Goal: Information Seeking & Learning: Learn about a topic

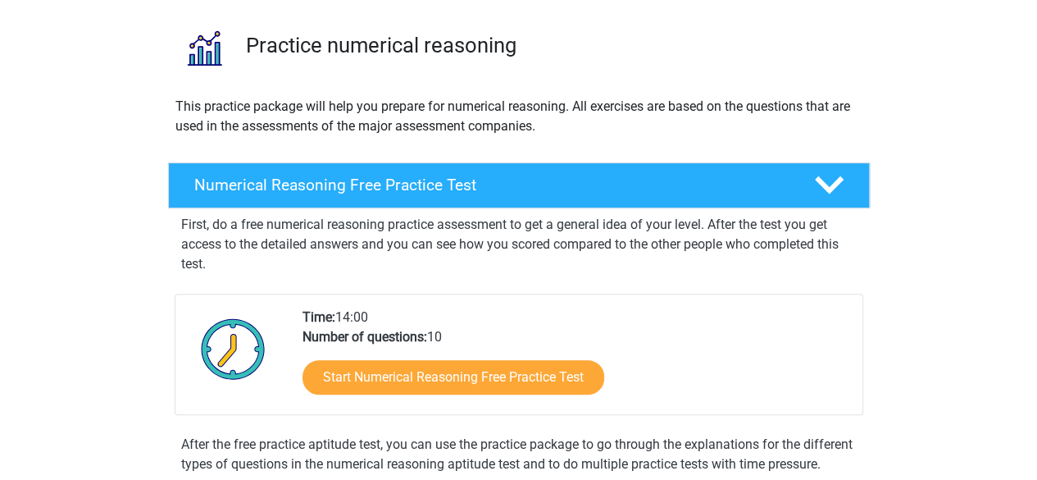
scroll to position [109, 0]
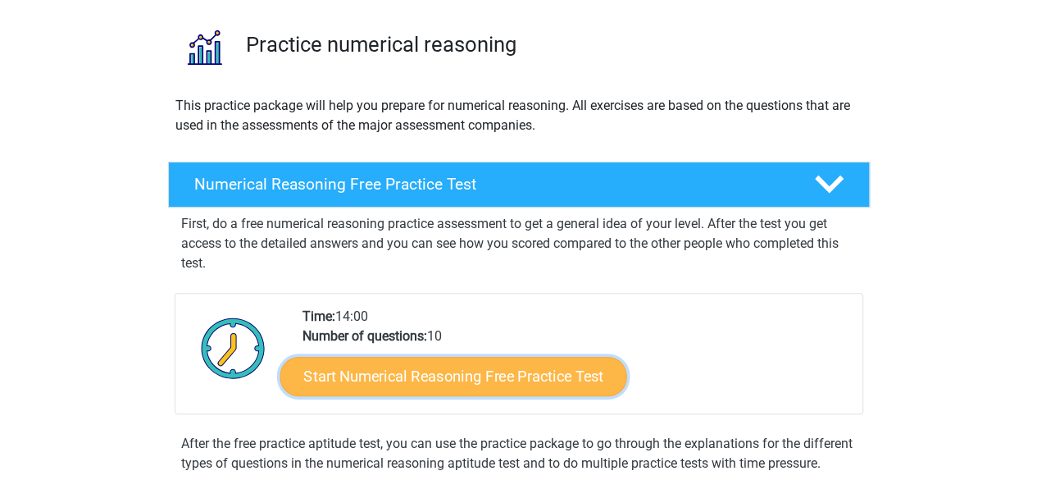
click at [458, 385] on link "Start Numerical Reasoning Free Practice Test" at bounding box center [453, 375] width 347 height 39
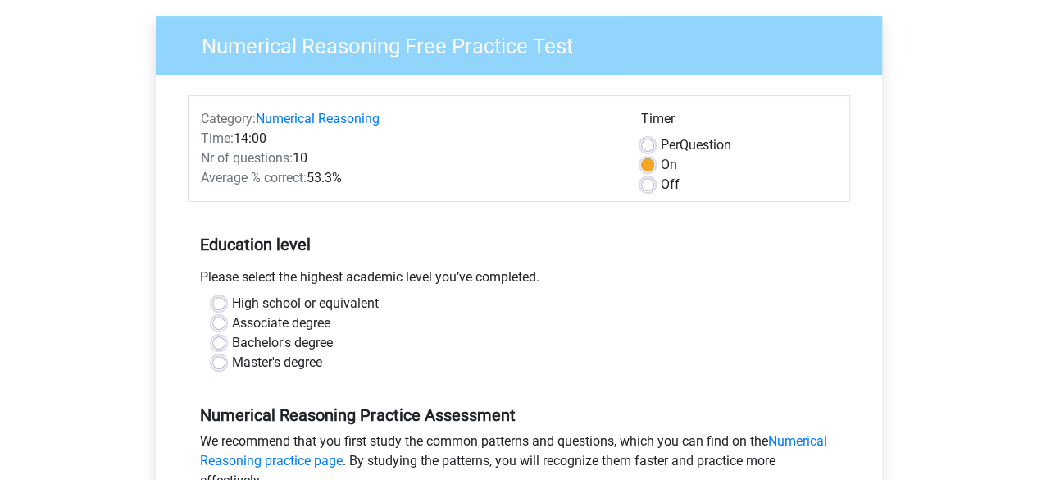
scroll to position [121, 0]
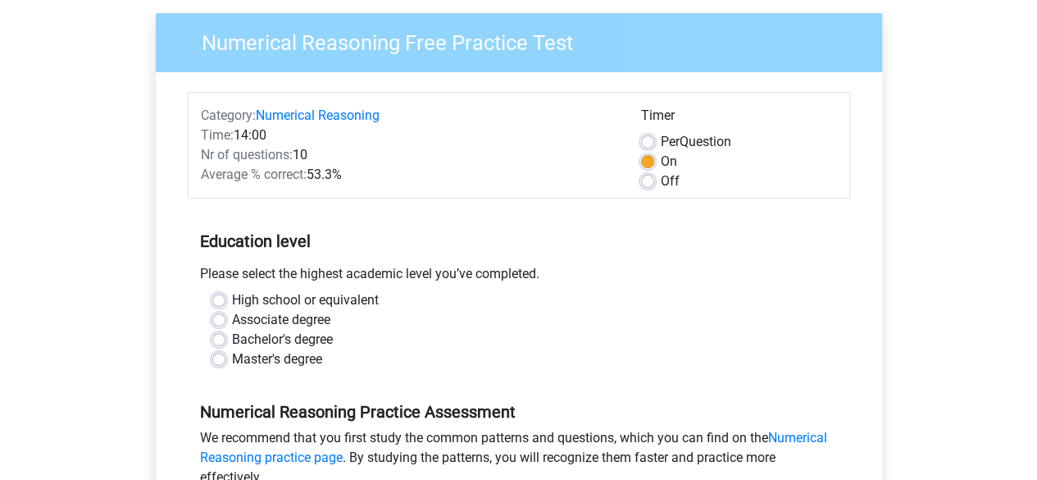
click at [323, 303] on label "High school or equivalent" at bounding box center [305, 300] width 147 height 20
click at [225, 303] on input "High school or equivalent" at bounding box center [218, 298] width 13 height 16
radio input "true"
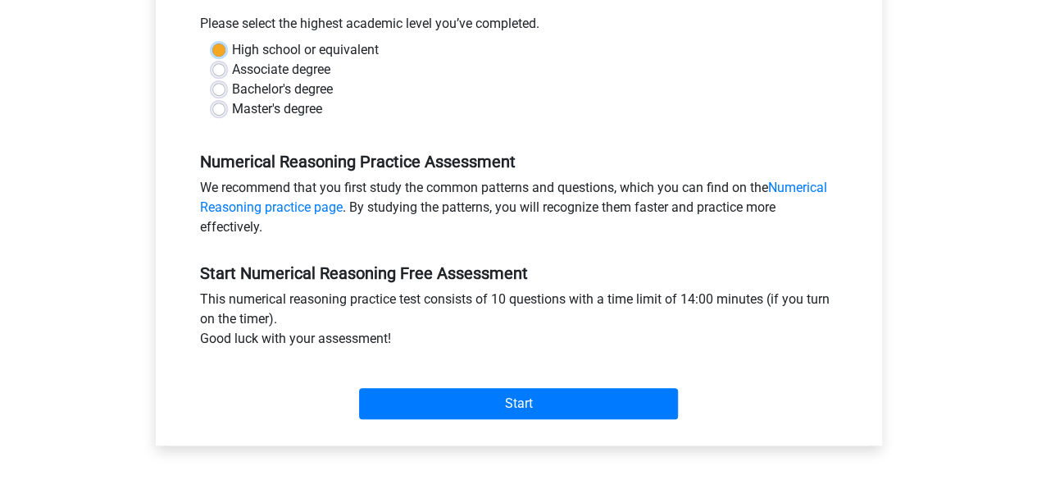
scroll to position [377, 0]
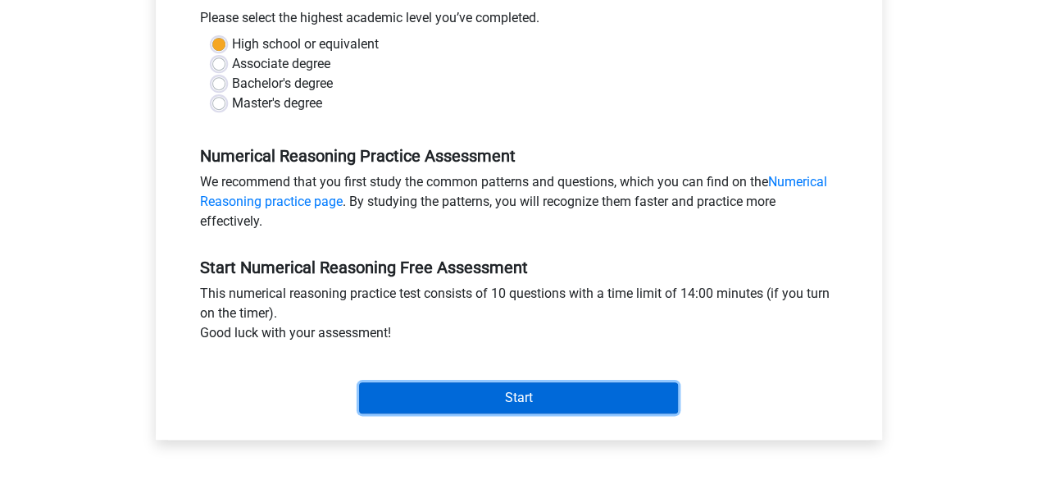
click at [574, 407] on input "Start" at bounding box center [518, 397] width 319 height 31
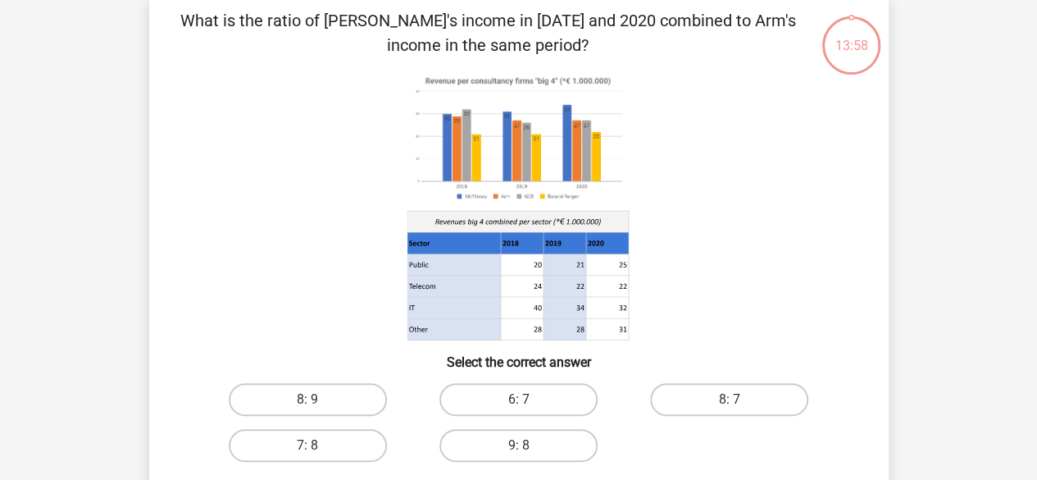
scroll to position [84, 0]
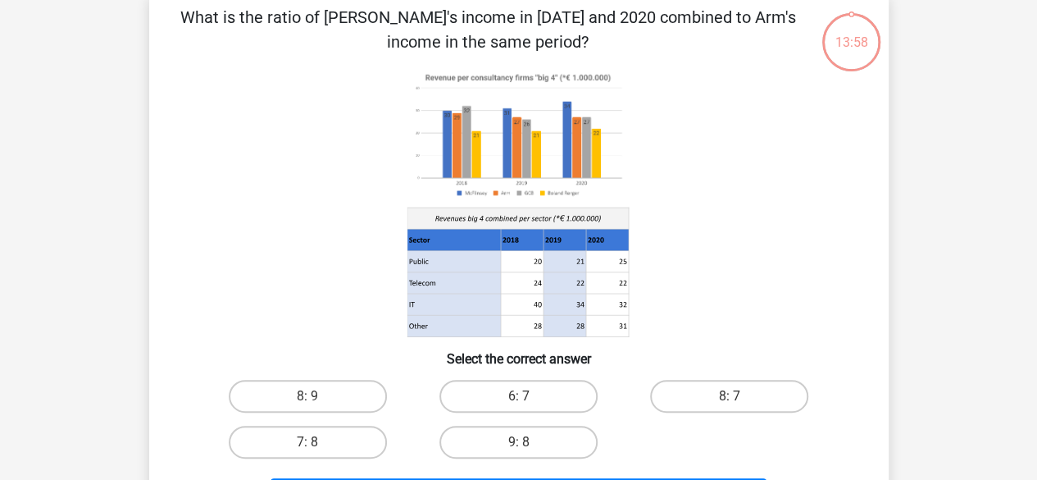
click at [535, 239] on icon at bounding box center [517, 239] width 221 height 21
click at [497, 143] on image at bounding box center [517, 134] width 221 height 135
click at [736, 191] on icon at bounding box center [519, 202] width 661 height 271
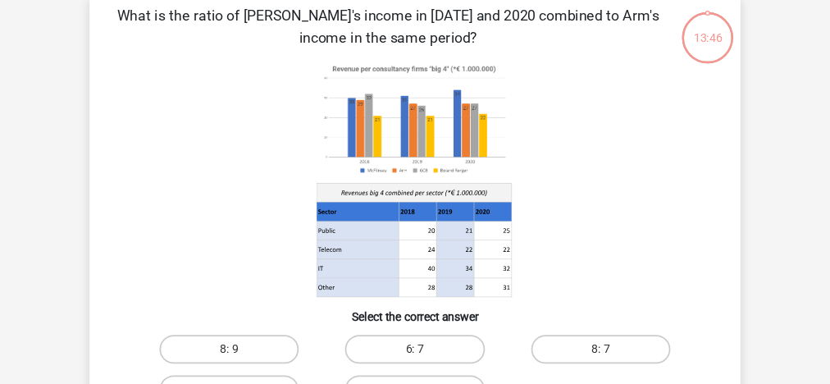
scroll to position [83, 0]
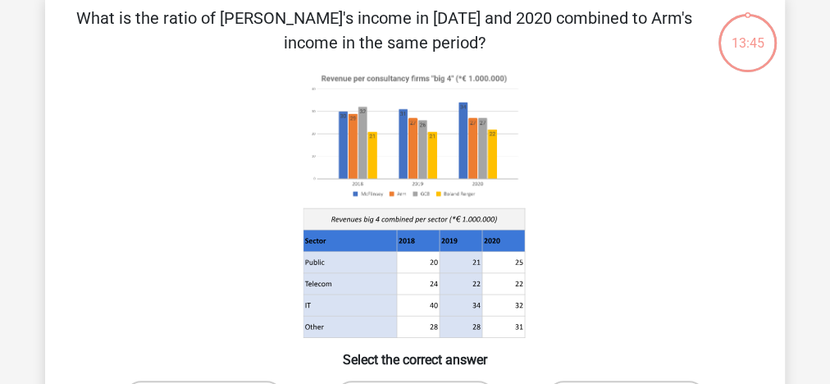
drag, startPoint x: 1036, startPoint y: 5, endPoint x: 262, endPoint y: 142, distance: 785.2
click at [262, 142] on icon at bounding box center [414, 203] width 661 height 271
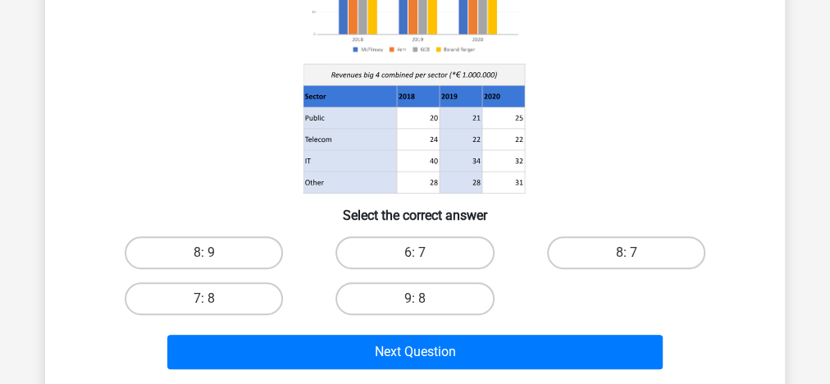
scroll to position [237, 0]
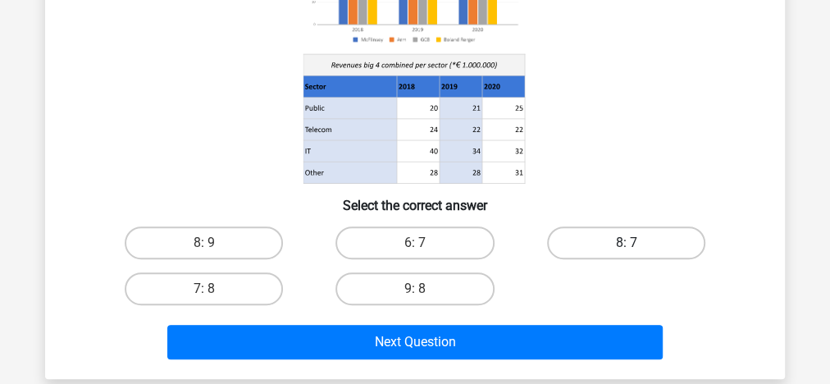
click at [671, 253] on label "8: 7" at bounding box center [626, 242] width 158 height 33
click at [636, 253] on input "8: 7" at bounding box center [631, 248] width 11 height 11
radio input "true"
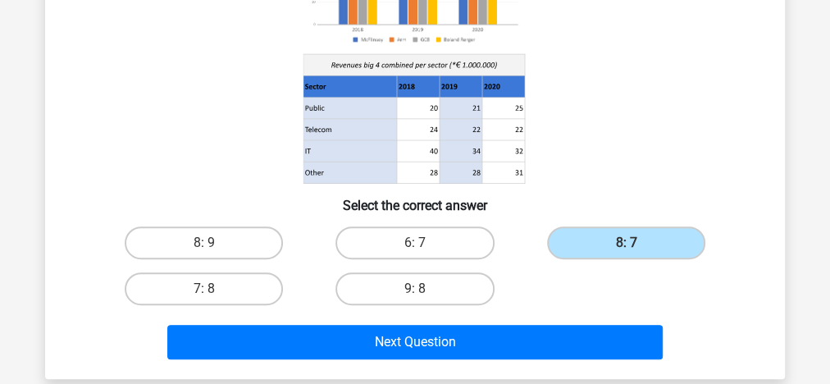
click at [446, 359] on div "Next Question" at bounding box center [414, 345] width 633 height 41
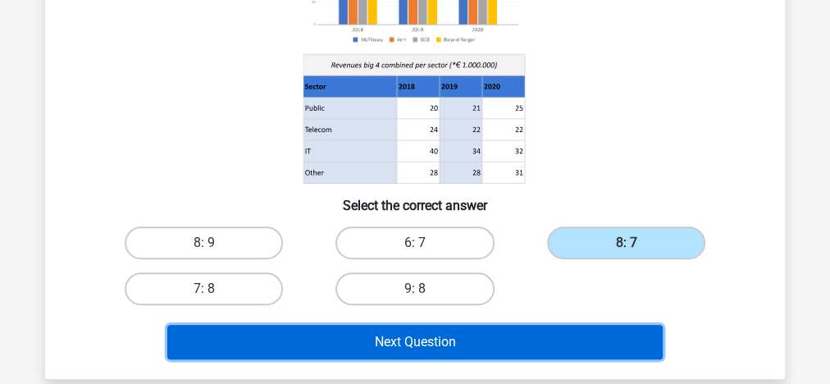
click at [446, 347] on button "Next Question" at bounding box center [415, 342] width 496 height 34
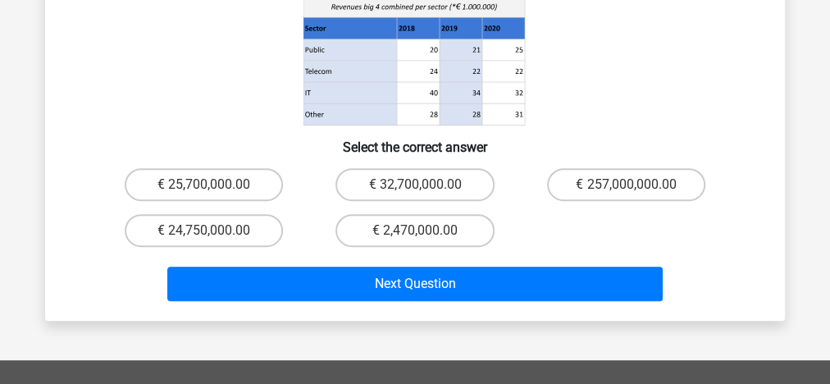
scroll to position [342, 0]
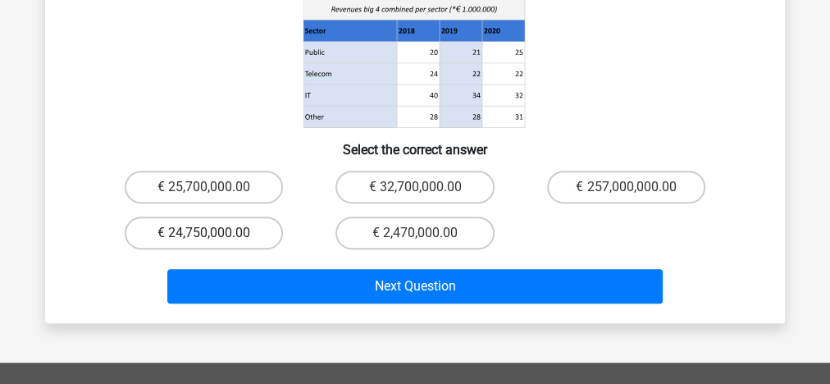
click at [239, 216] on label "€ 24,750,000.00" at bounding box center [204, 232] width 158 height 33
click at [215, 233] on input "€ 24,750,000.00" at bounding box center [209, 238] width 11 height 11
radio input "true"
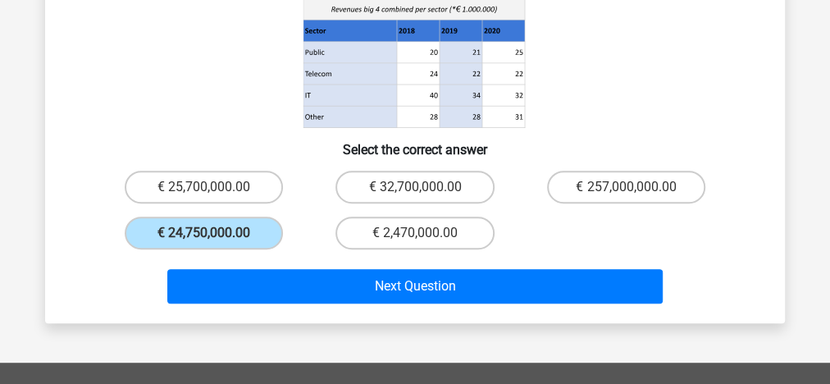
click at [274, 277] on div "Next Question" at bounding box center [414, 289] width 633 height 41
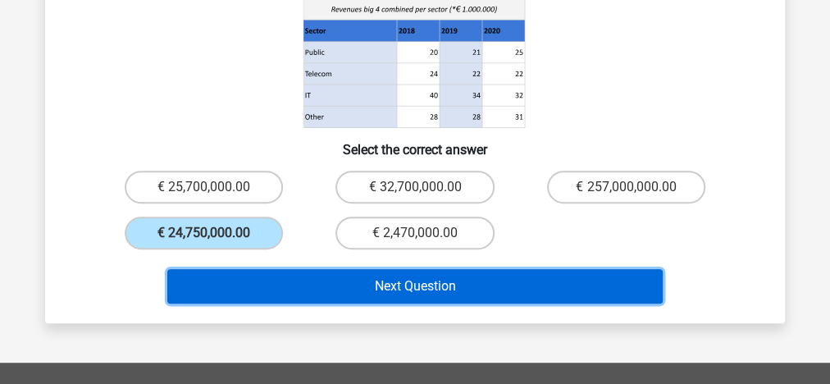
click at [275, 272] on button "Next Question" at bounding box center [415, 286] width 496 height 34
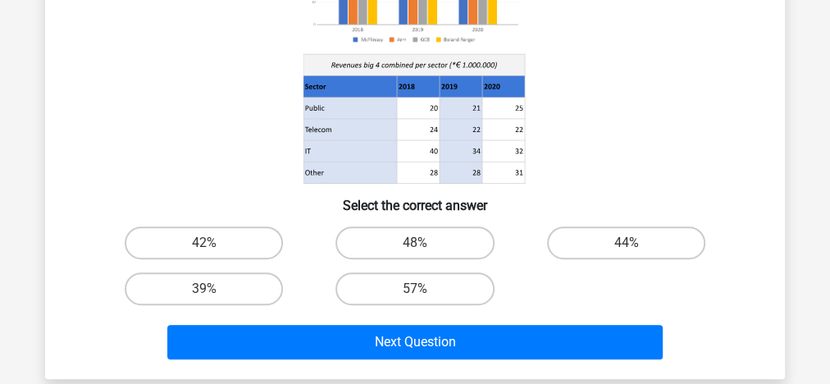
scroll to position [256, 0]
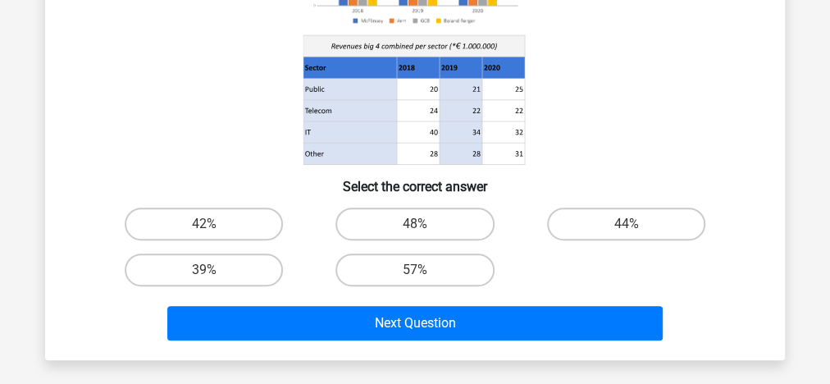
click at [421, 233] on input "48%" at bounding box center [420, 229] width 11 height 11
radio input "true"
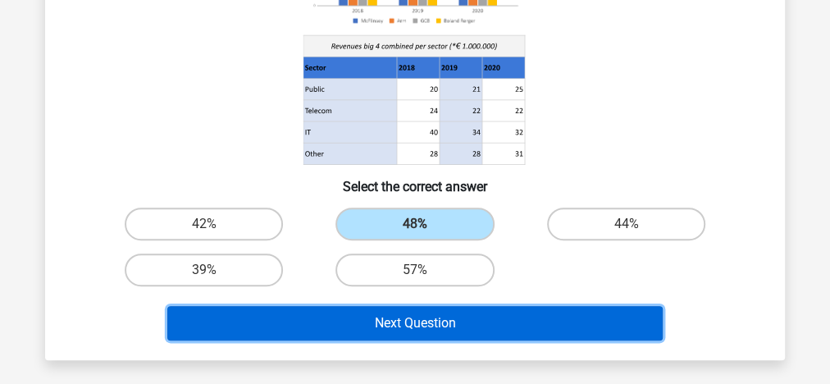
click at [414, 316] on button "Next Question" at bounding box center [415, 323] width 496 height 34
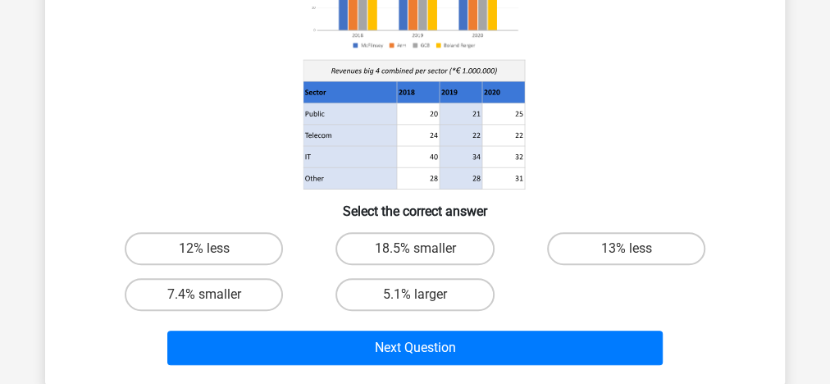
scroll to position [238, 0]
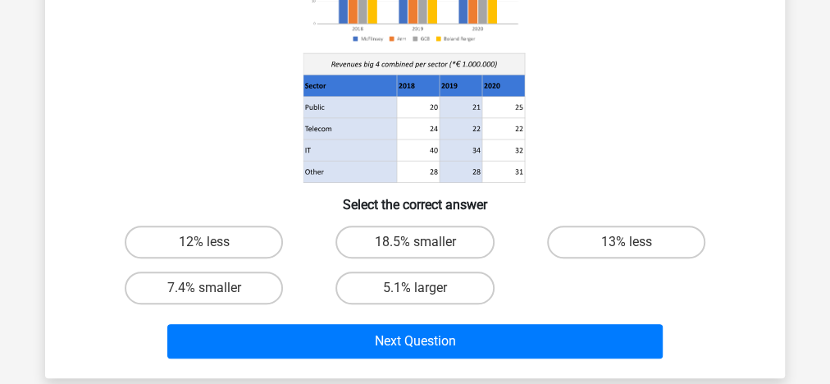
click at [412, 268] on div "5.1% larger" at bounding box center [414, 288] width 211 height 46
click at [419, 229] on label "18.5% smaller" at bounding box center [414, 241] width 158 height 33
click at [419, 242] on input "18.5% smaller" at bounding box center [420, 247] width 11 height 11
radio input "true"
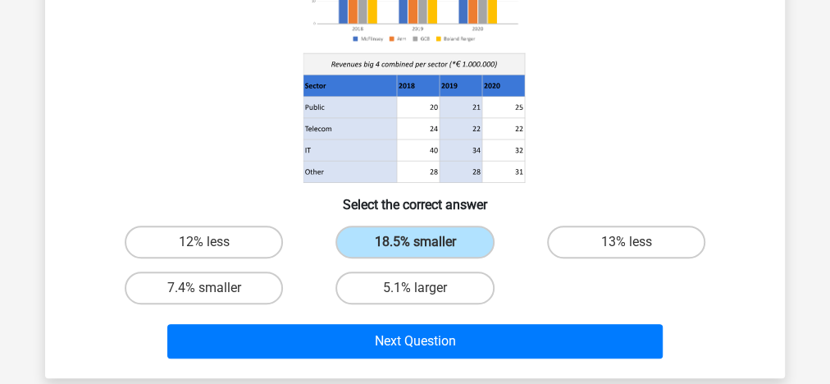
click at [415, 358] on div "Next Question" at bounding box center [414, 344] width 633 height 41
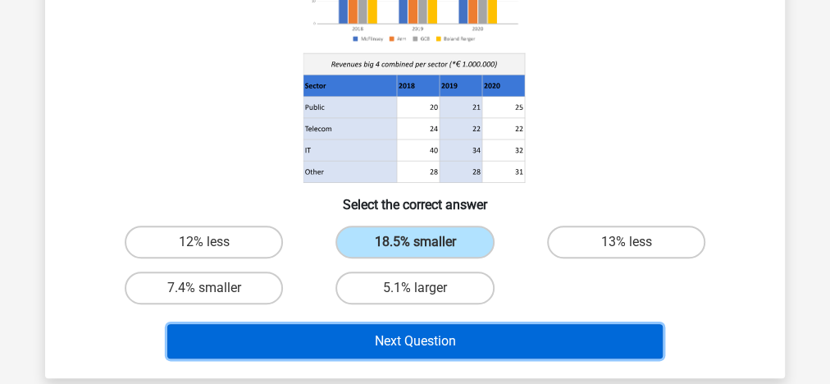
click at [417, 349] on button "Next Question" at bounding box center [415, 341] width 496 height 34
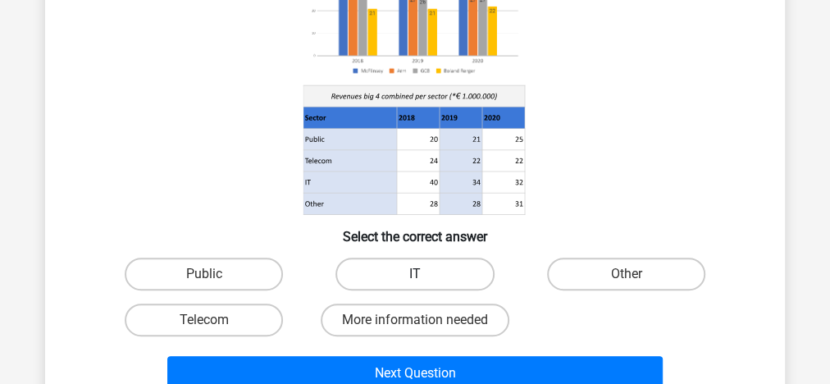
scroll to position [204, 0]
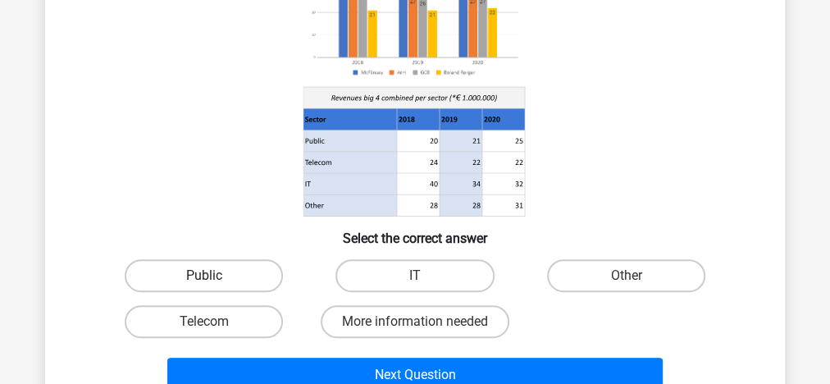
click at [252, 284] on label "Public" at bounding box center [204, 275] width 158 height 33
click at [215, 284] on input "Public" at bounding box center [209, 280] width 11 height 11
radio input "true"
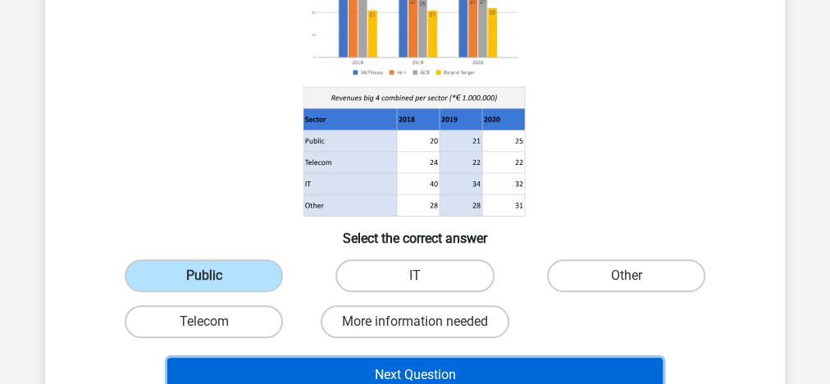
click at [291, 373] on button "Next Question" at bounding box center [415, 374] width 496 height 34
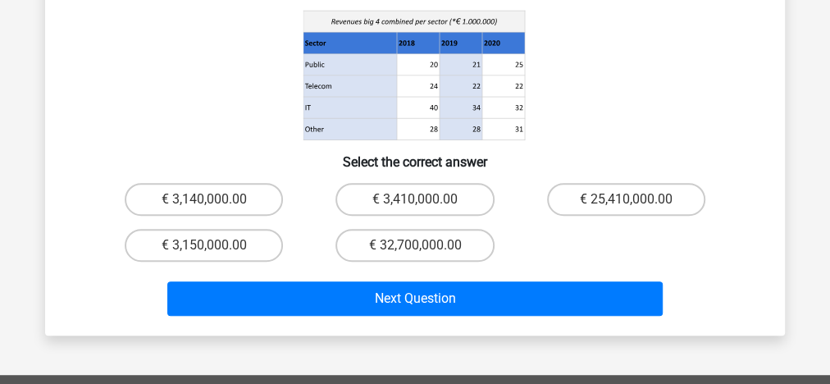
scroll to position [307, 0]
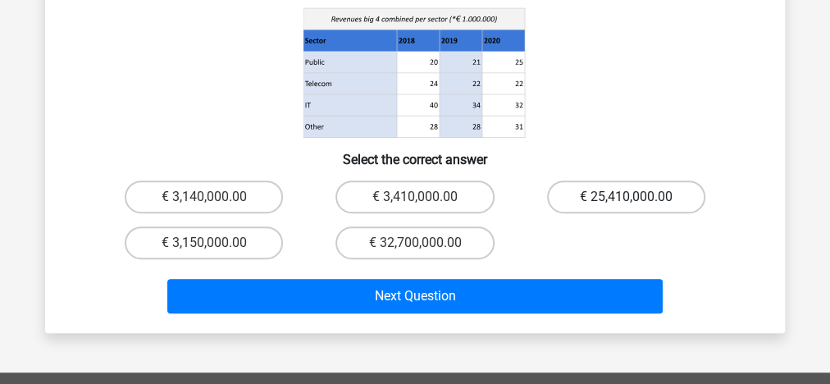
click at [570, 180] on label "€ 25,410,000.00" at bounding box center [626, 196] width 158 height 33
click at [626, 197] on input "€ 25,410,000.00" at bounding box center [631, 202] width 11 height 11
radio input "true"
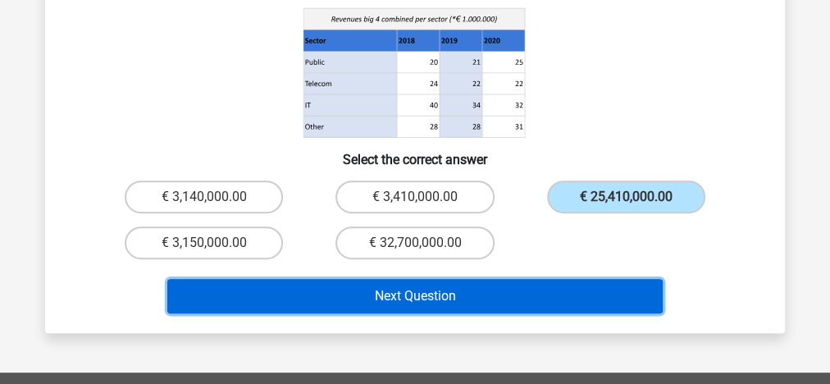
click at [500, 279] on button "Next Question" at bounding box center [415, 296] width 496 height 34
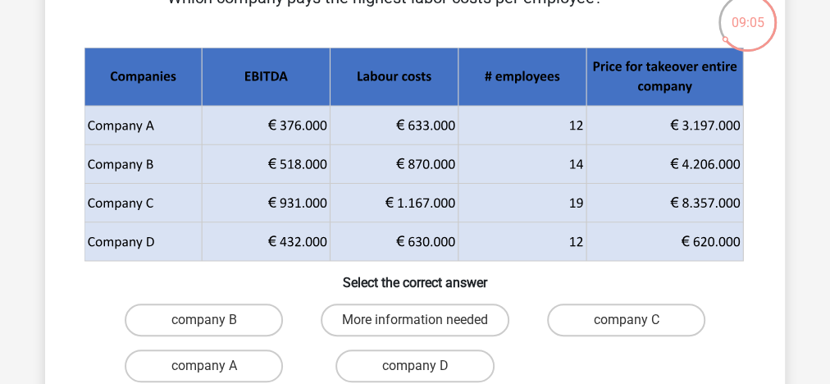
scroll to position [107, 0]
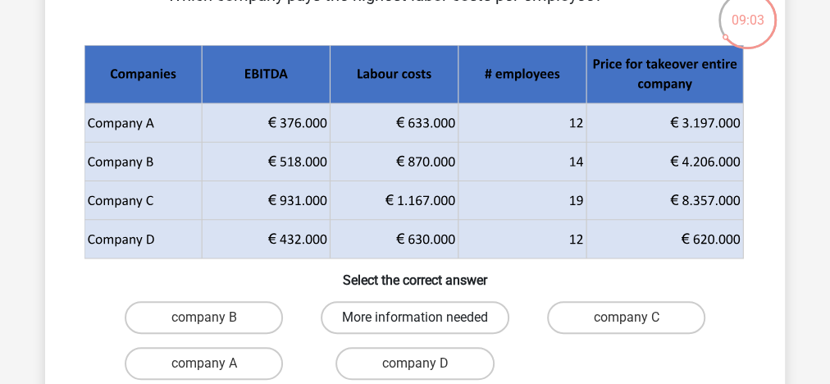
click at [446, 328] on label "More information needed" at bounding box center [415, 317] width 189 height 33
click at [426, 328] on input "More information needed" at bounding box center [420, 322] width 11 height 11
radio input "true"
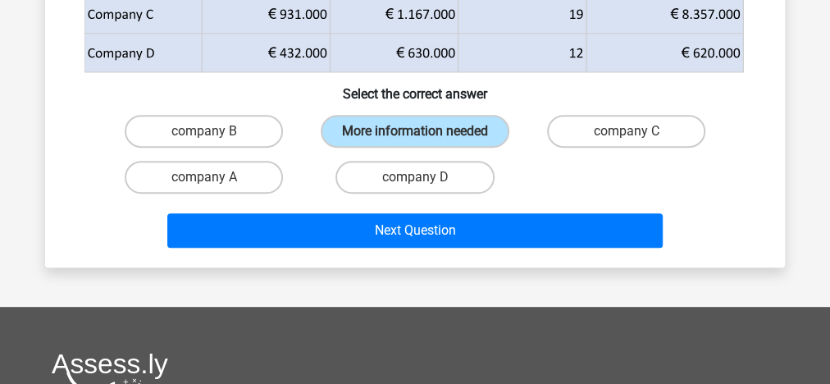
scroll to position [303, 0]
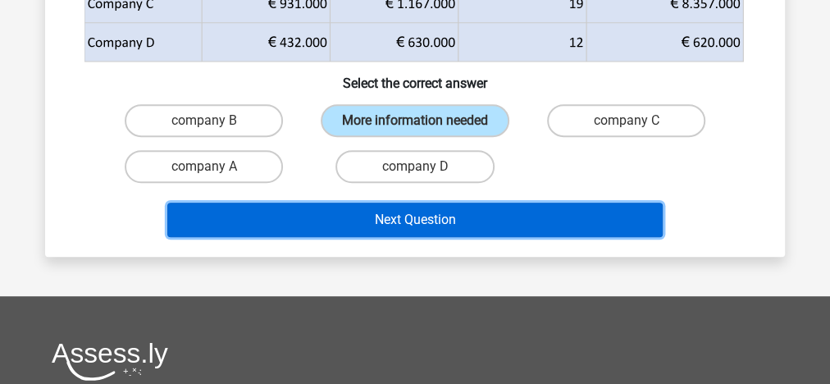
click at [445, 230] on button "Next Question" at bounding box center [415, 220] width 496 height 34
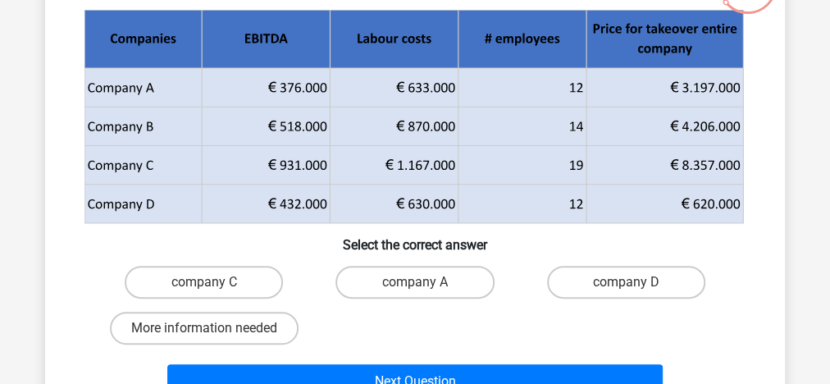
scroll to position [143, 0]
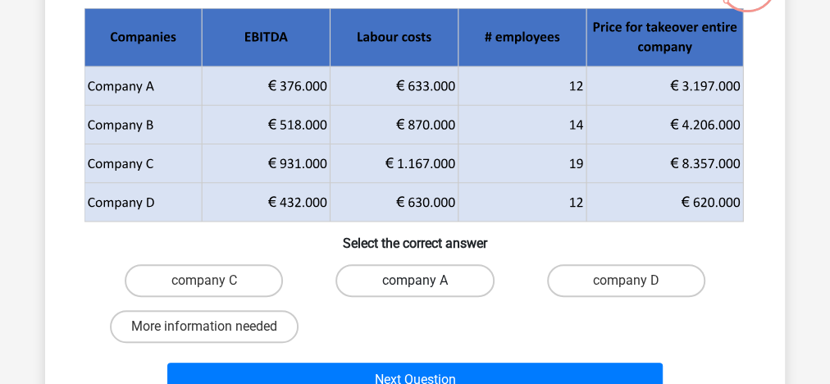
click at [382, 283] on label "company A" at bounding box center [414, 280] width 158 height 33
click at [415, 283] on input "company A" at bounding box center [420, 285] width 11 height 11
radio input "true"
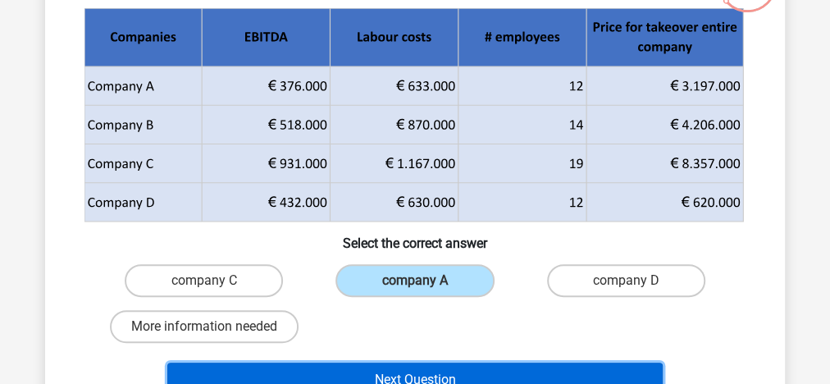
click at [403, 376] on button "Next Question" at bounding box center [415, 379] width 496 height 34
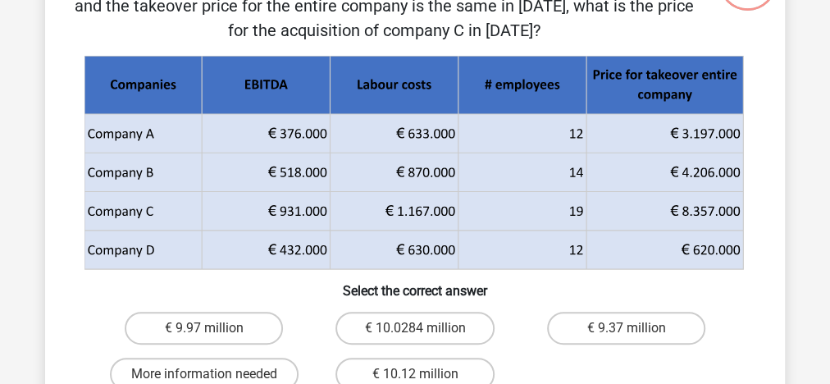
scroll to position [153, 0]
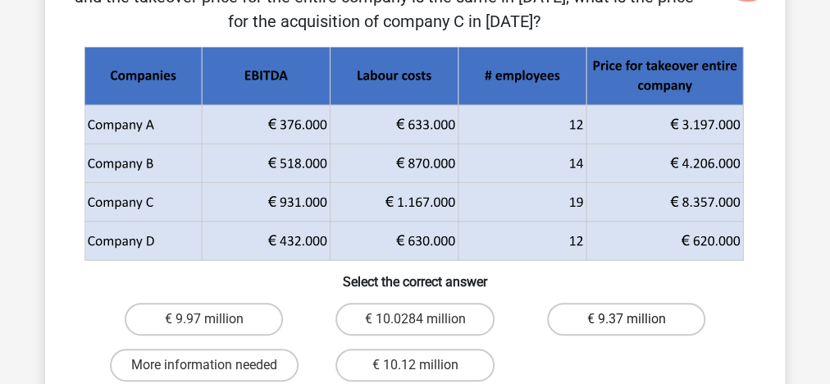
click at [554, 325] on label "€ 9.37 million" at bounding box center [626, 319] width 158 height 33
click at [626, 325] on input "€ 9.37 million" at bounding box center [631, 324] width 11 height 11
radio input "true"
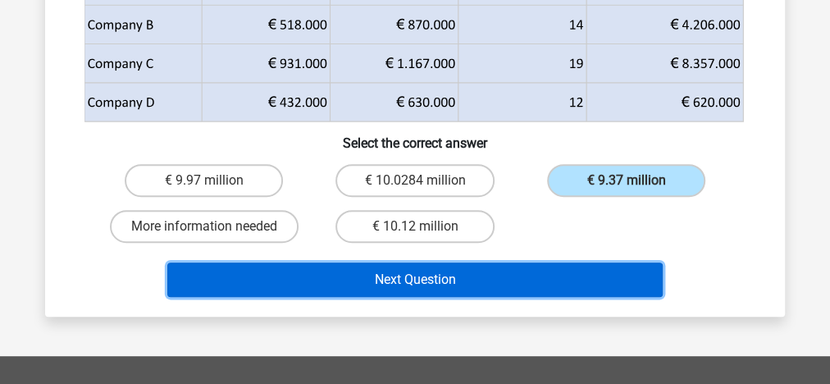
click at [542, 292] on button "Next Question" at bounding box center [415, 279] width 496 height 34
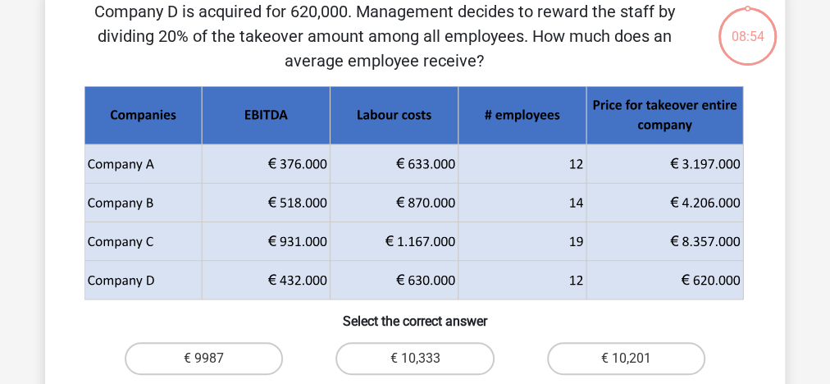
scroll to position [75, 0]
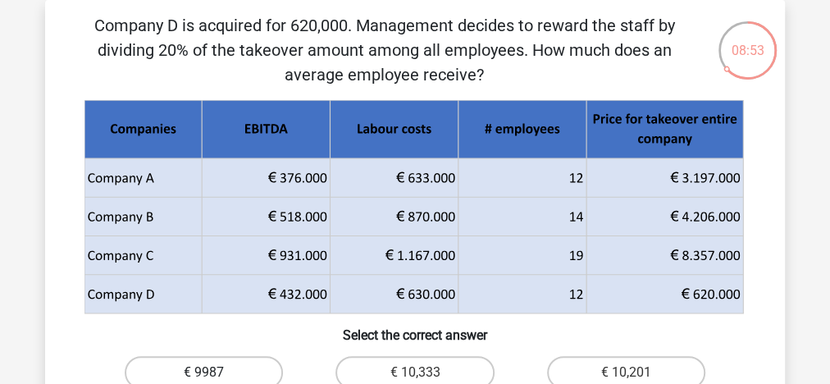
click at [249, 381] on label "€ 9987" at bounding box center [204, 372] width 158 height 33
click at [215, 381] on input "€ 9987" at bounding box center [209, 377] width 11 height 11
radio input "true"
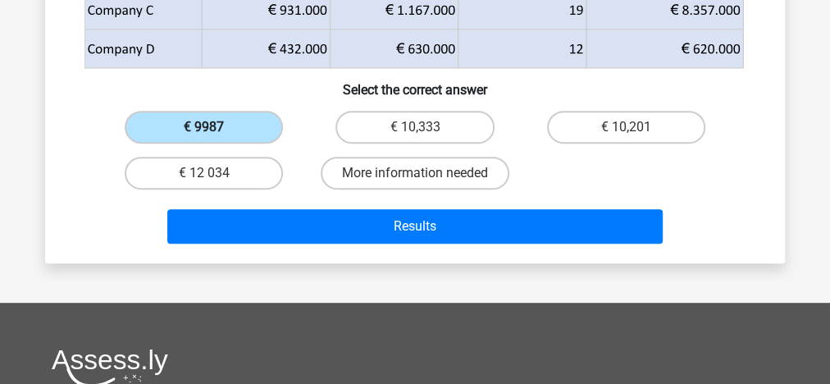
scroll to position [334, 0]
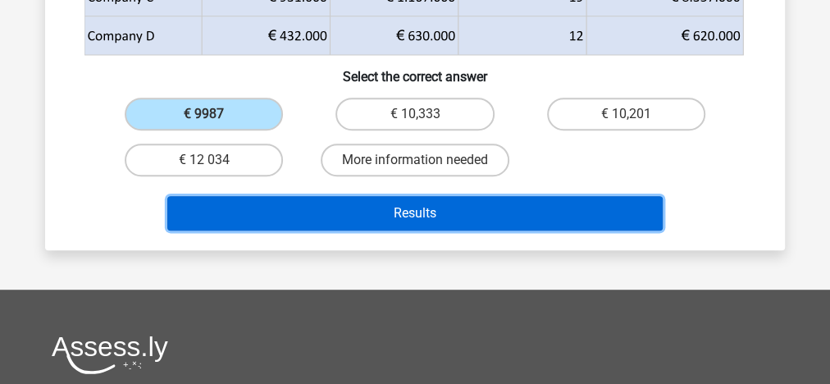
click at [358, 218] on button "Results" at bounding box center [415, 213] width 496 height 34
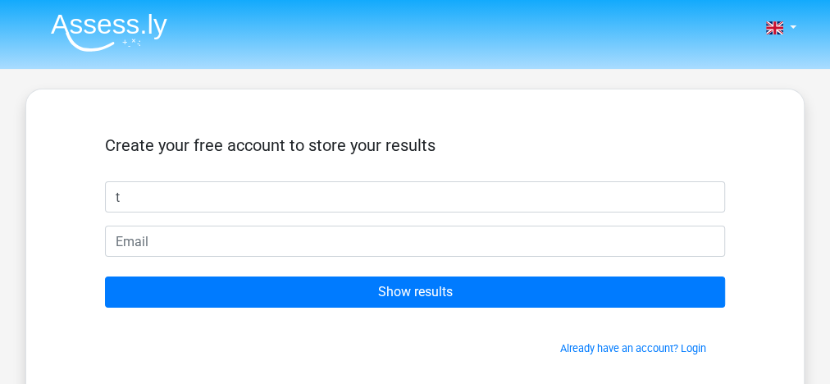
type input "talha.gillani1"
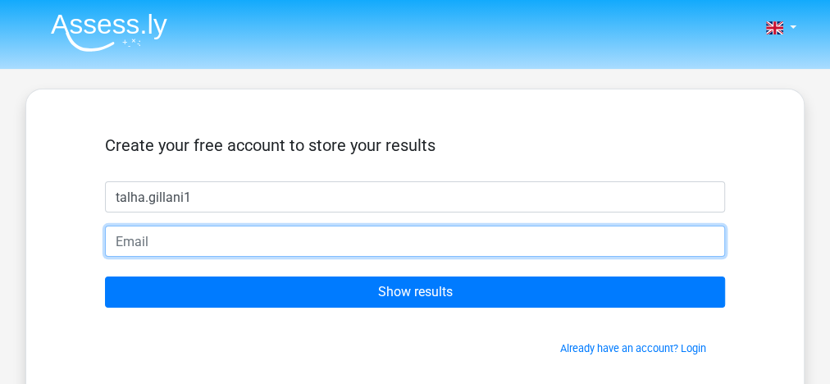
click at [246, 236] on input "email" at bounding box center [415, 240] width 620 height 31
type input "[EMAIL_ADDRESS][DOMAIN_NAME]"
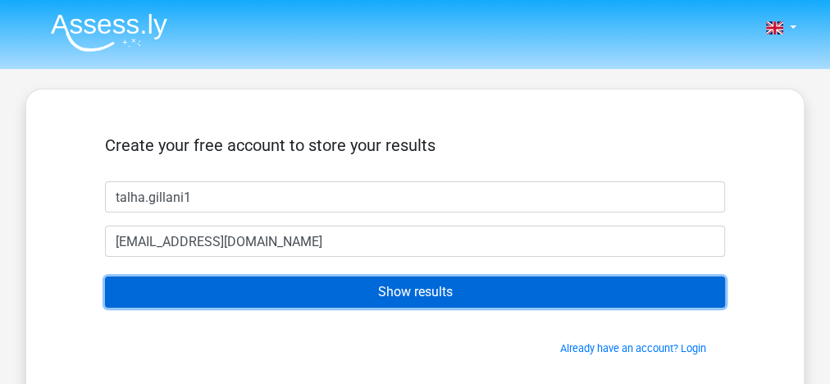
click at [422, 297] on input "Show results" at bounding box center [415, 291] width 620 height 31
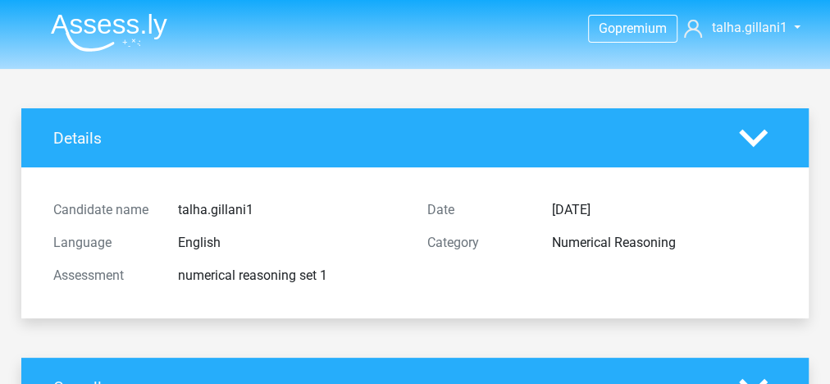
click at [521, 123] on div "Details" at bounding box center [414, 137] width 787 height 59
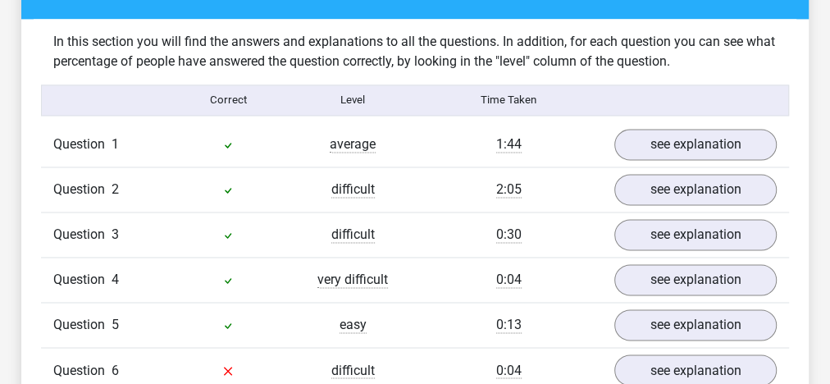
scroll to position [1216, 0]
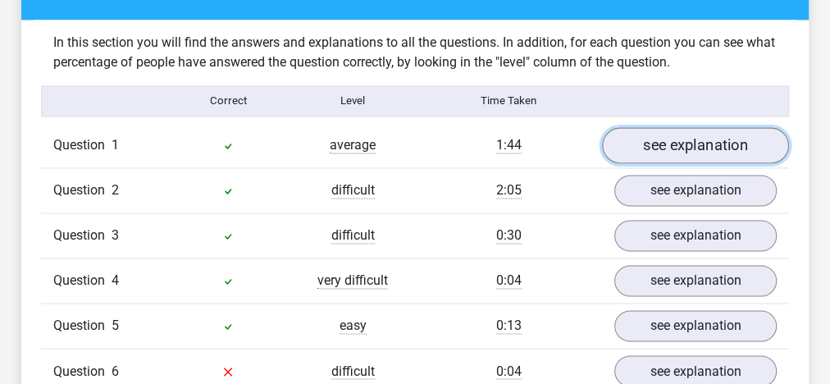
click at [659, 134] on link "see explanation" at bounding box center [695, 145] width 187 height 36
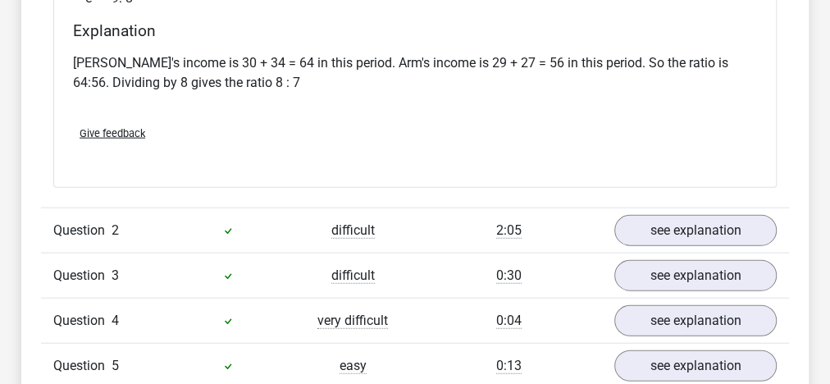
scroll to position [1818, 0]
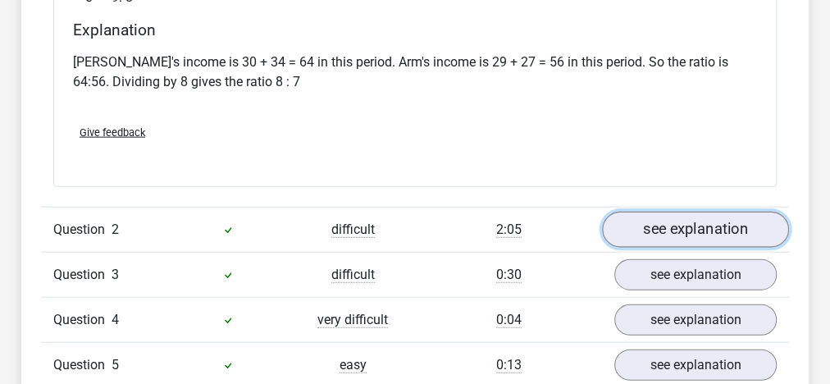
click at [672, 221] on link "see explanation" at bounding box center [695, 230] width 187 height 36
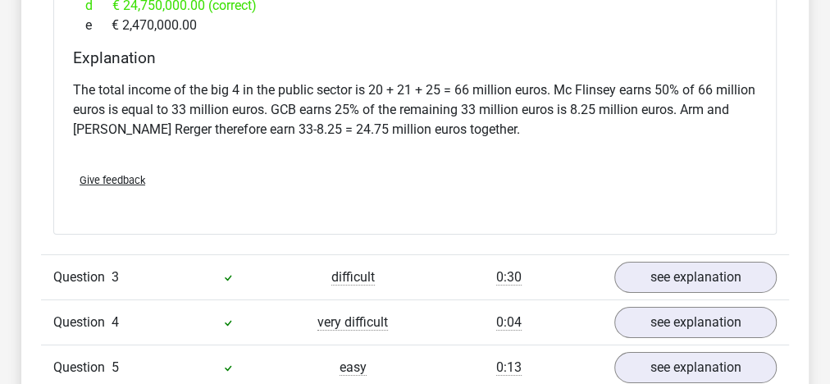
scroll to position [2517, 0]
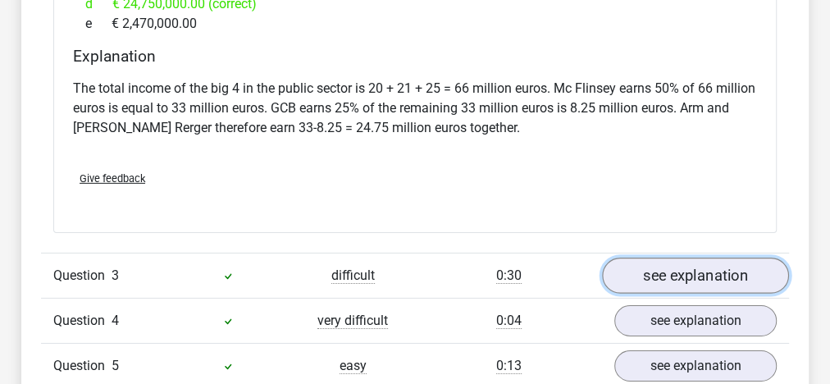
click at [648, 268] on link "see explanation" at bounding box center [695, 275] width 187 height 36
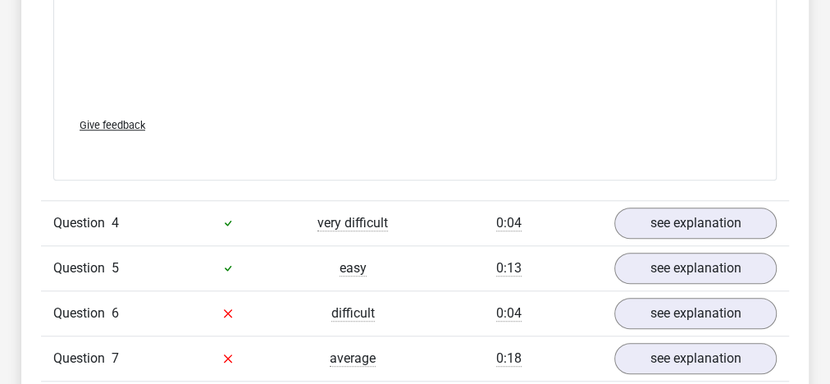
scroll to position [3717, 0]
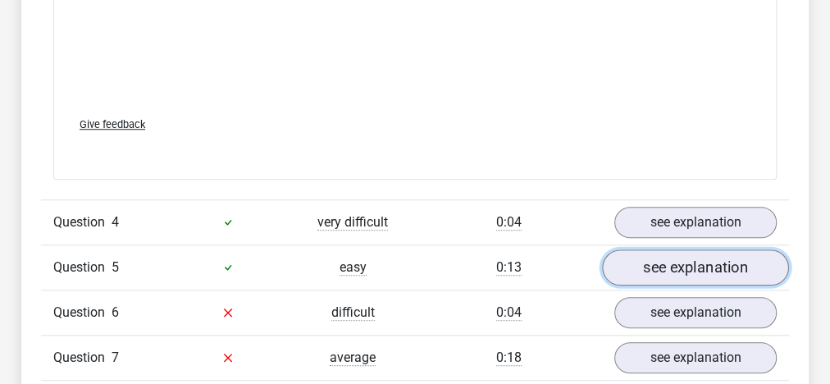
click at [671, 253] on link "see explanation" at bounding box center [695, 267] width 187 height 36
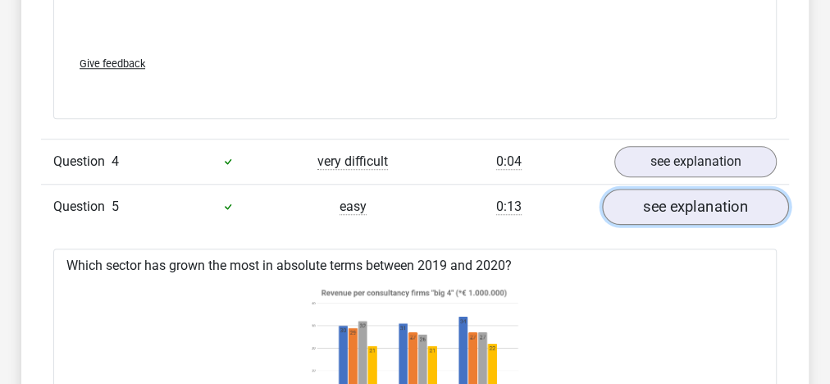
scroll to position [3776, 0]
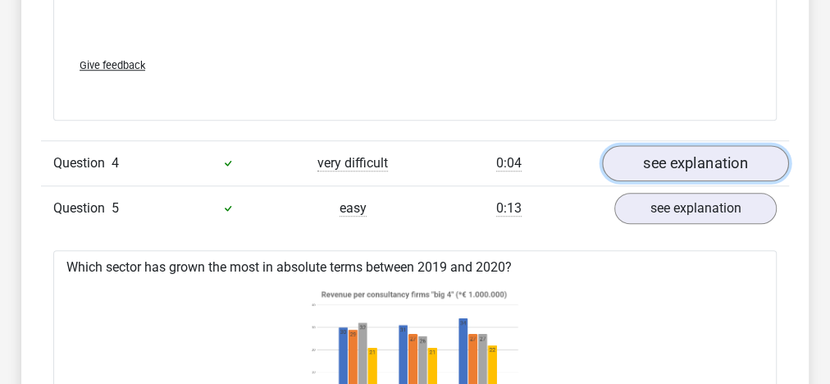
click at [649, 165] on link "see explanation" at bounding box center [695, 163] width 187 height 36
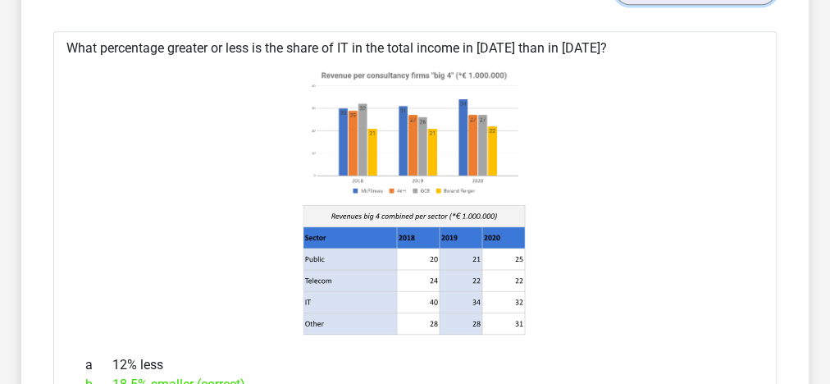
scroll to position [3949, 0]
click at [496, 297] on icon at bounding box center [503, 300] width 43 height 21
